Goal: Check status: Check status

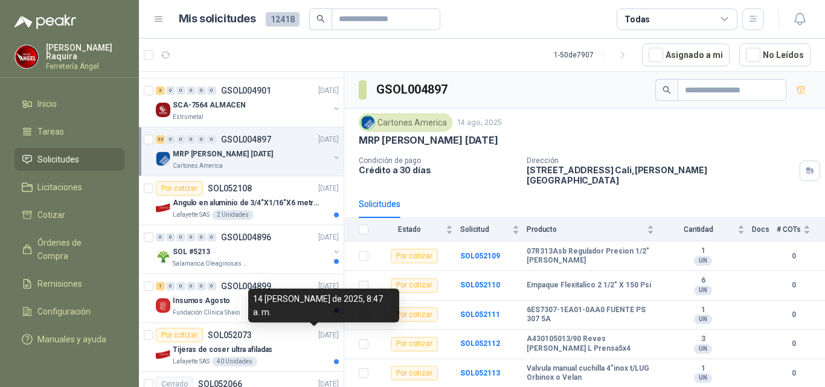
scroll to position [121, 0]
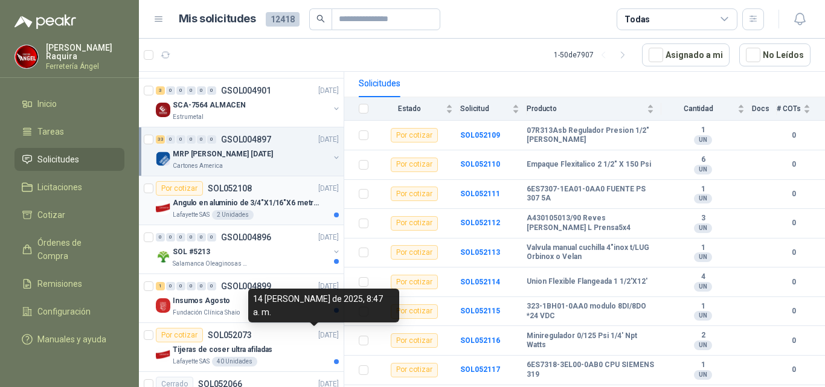
click at [282, 210] on div "Lafayette SAS 2 Unidades" at bounding box center [256, 215] width 166 height 10
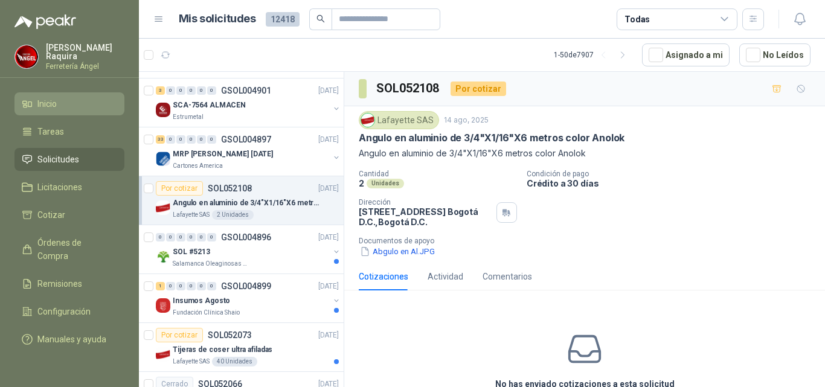
click at [123, 99] on link "Inicio" at bounding box center [69, 103] width 110 height 23
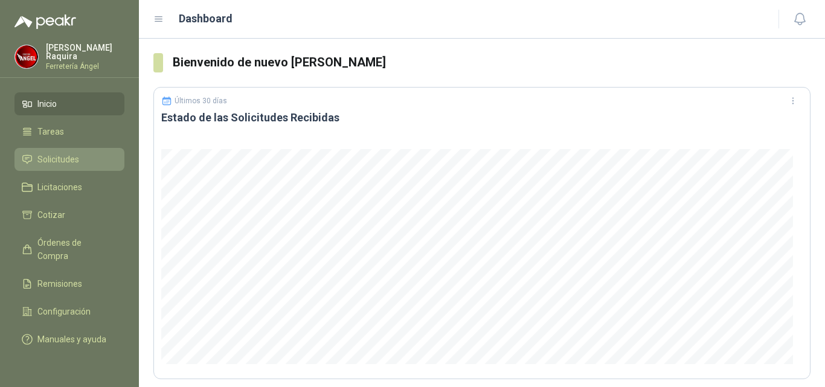
click at [89, 153] on li "Solicitudes" at bounding box center [69, 159] width 95 height 13
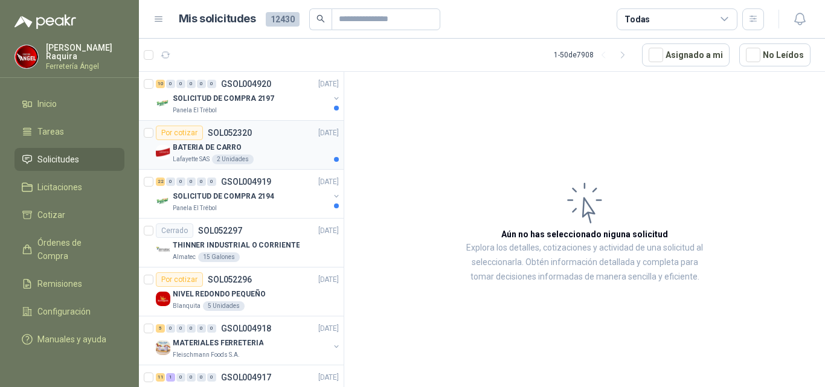
click at [282, 151] on div "BATERIA DE CARRO" at bounding box center [256, 147] width 166 height 14
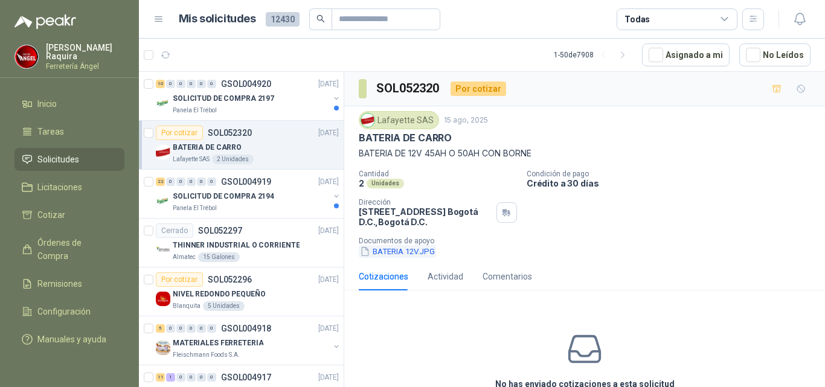
drag, startPoint x: 419, startPoint y: 260, endPoint x: 423, endPoint y: 253, distance: 8.7
click at [421, 255] on div "Lafayette SAS 15 ago, 2025 BATERIA DE CARRO BATERIA DE 12V 45AH O 50AH CON BORN…" at bounding box center [584, 184] width 481 height 156
click at [424, 253] on button "BATERIA 12V.JPG" at bounding box center [397, 251] width 77 height 13
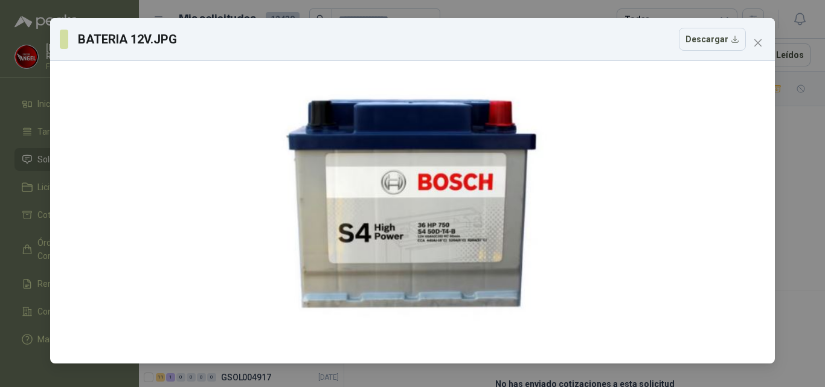
click at [761, 39] on icon "close" at bounding box center [758, 43] width 10 height 10
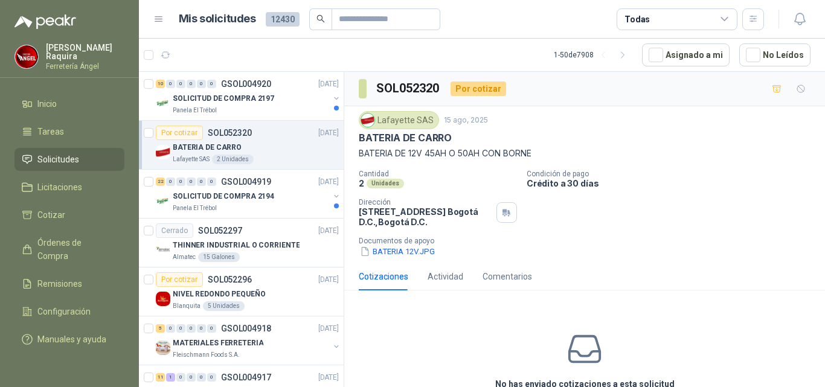
drag, startPoint x: 752, startPoint y: 164, endPoint x: 730, endPoint y: 163, distance: 22.4
click at [750, 164] on div "Lafayette SAS 15 ago, 2025 BATERIA DE CARRO BATERIA DE 12V 45AH O 50AH CON BORN…" at bounding box center [585, 184] width 452 height 147
